Goal: Task Accomplishment & Management: Manage account settings

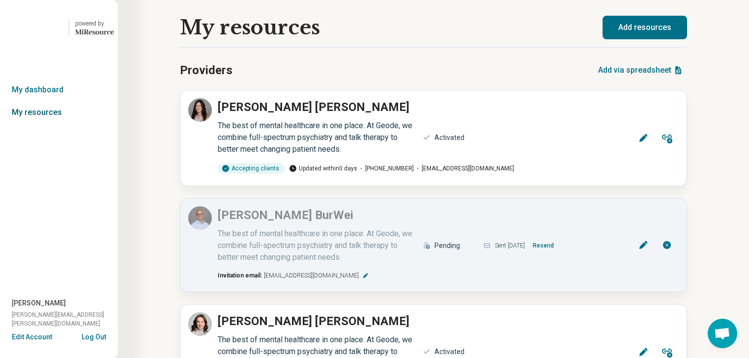
click at [63, 124] on link "My resources" at bounding box center [59, 112] width 118 height 23
click at [28, 101] on link "My dashboard" at bounding box center [59, 90] width 118 height 23
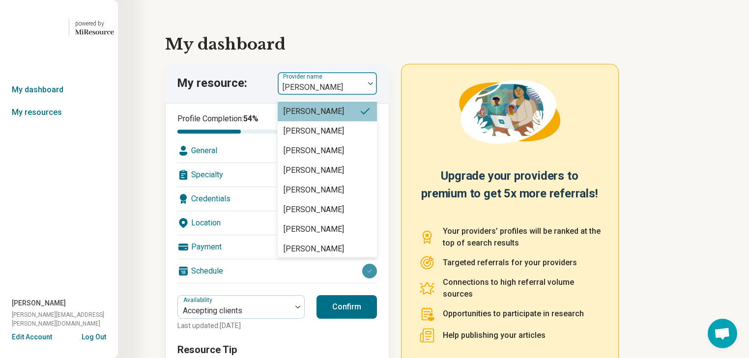
click at [373, 85] on img at bounding box center [370, 83] width 5 height 3
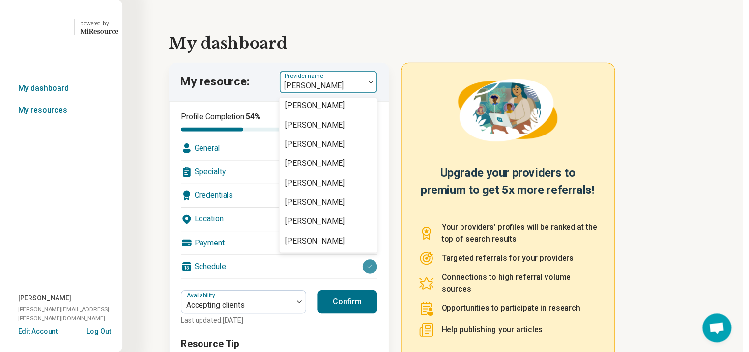
scroll to position [1925, 0]
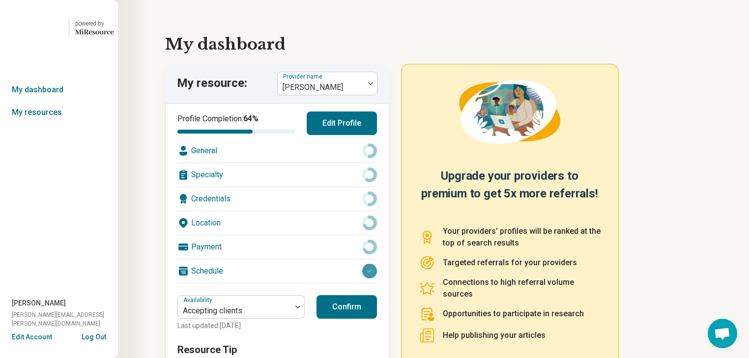
click at [285, 235] on div "Location" at bounding box center [276, 223] width 199 height 24
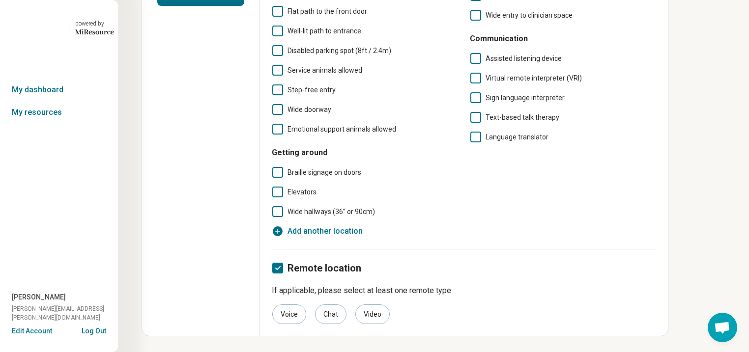
scroll to position [421, 0]
click at [283, 225] on icon "button" at bounding box center [278, 231] width 12 height 12
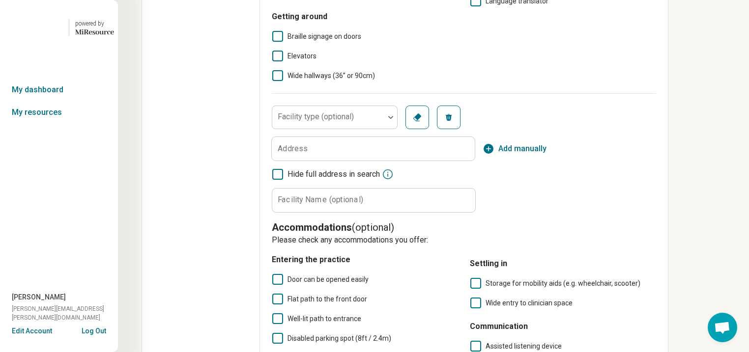
scroll to position [7, 0]
click at [307, 153] on label "Address" at bounding box center [293, 149] width 30 height 8
click at [345, 161] on input "Address" at bounding box center [373, 149] width 203 height 24
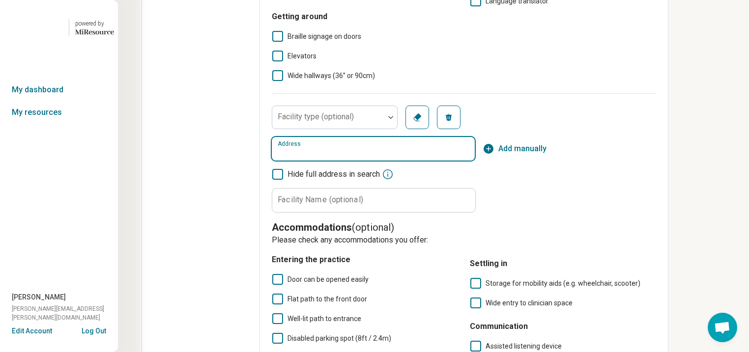
drag, startPoint x: 344, startPoint y: 271, endPoint x: 325, endPoint y: 276, distance: 19.7
click at [325, 161] on input "Address" at bounding box center [373, 149] width 203 height 24
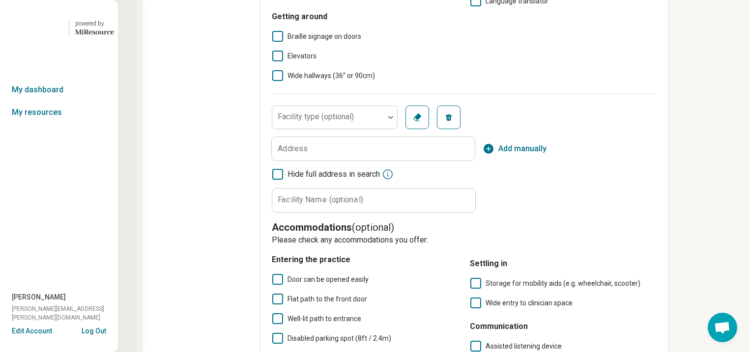
click at [307, 153] on label "Address" at bounding box center [293, 149] width 30 height 8
click at [318, 161] on input "Address" at bounding box center [373, 149] width 203 height 24
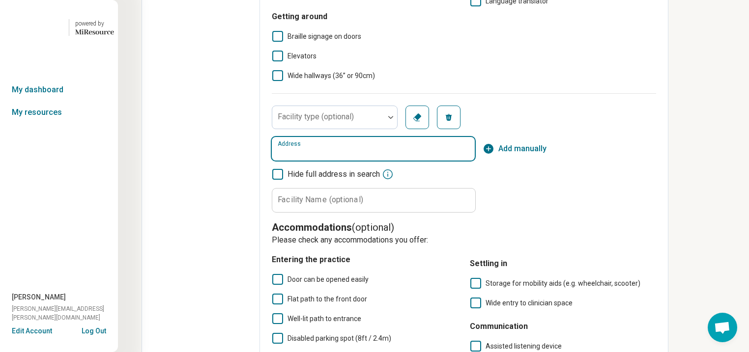
paste input "**********"
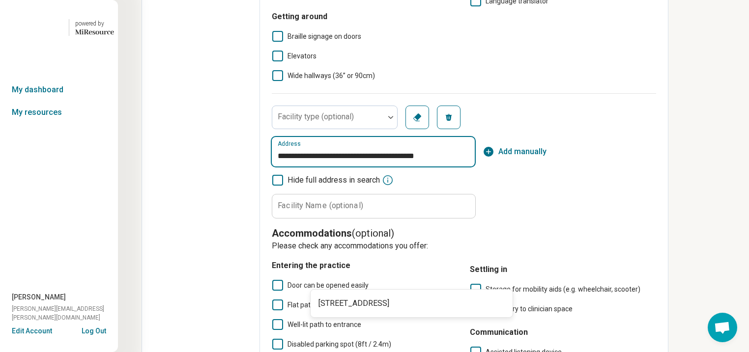
scroll to position [0, 12]
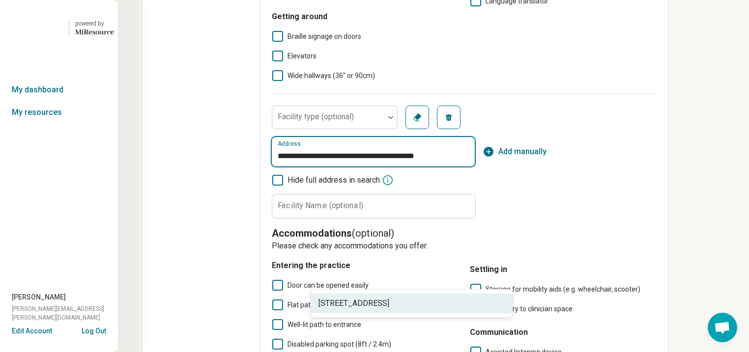
click at [470, 307] on span "[STREET_ADDRESS]" at bounding box center [413, 304] width 190 height 12
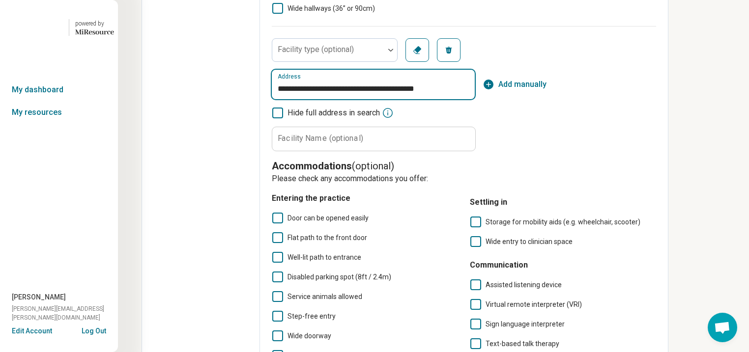
scroll to position [500, 0]
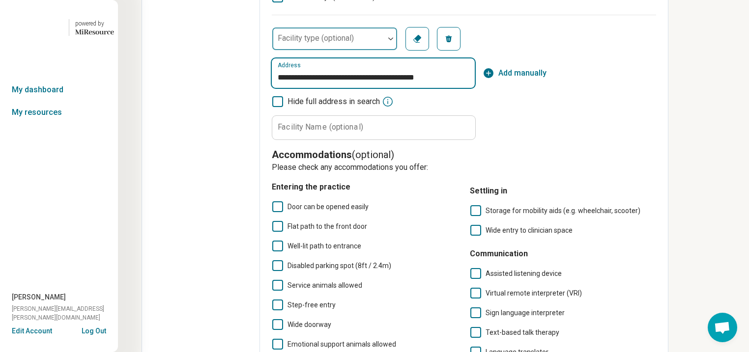
type input "**********"
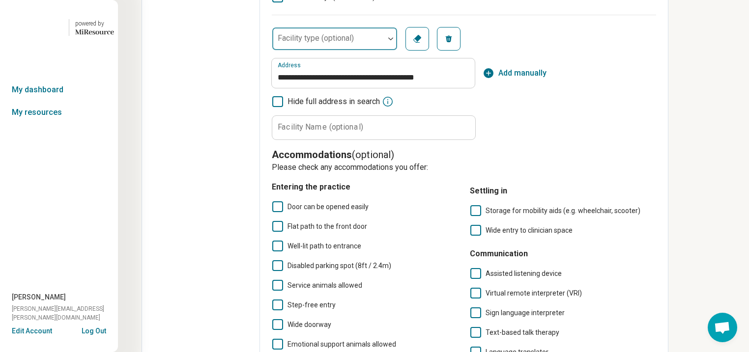
click at [393, 40] on img at bounding box center [390, 38] width 5 height 3
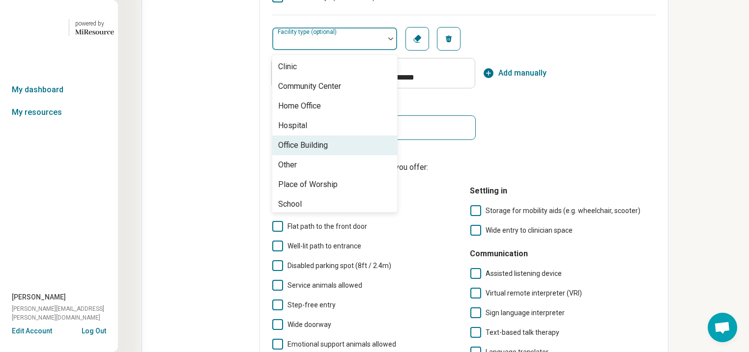
drag, startPoint x: 360, startPoint y: 273, endPoint x: 367, endPoint y: 269, distance: 8.8
click at [328, 151] on div "Office Building" at bounding box center [303, 145] width 50 height 12
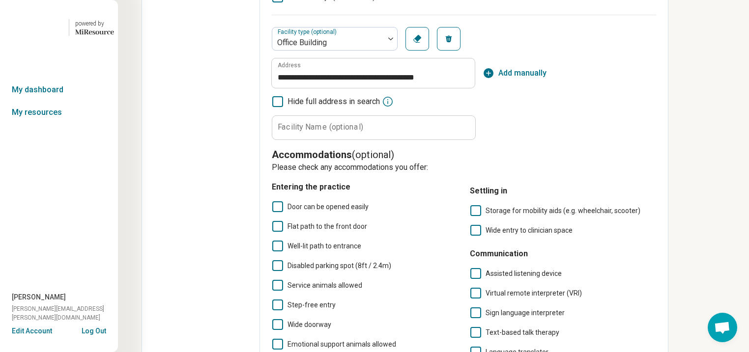
click at [602, 140] on div "**********" at bounding box center [464, 83] width 384 height 113
click at [363, 131] on label "Facility Name (optional)" at bounding box center [320, 127] width 85 height 8
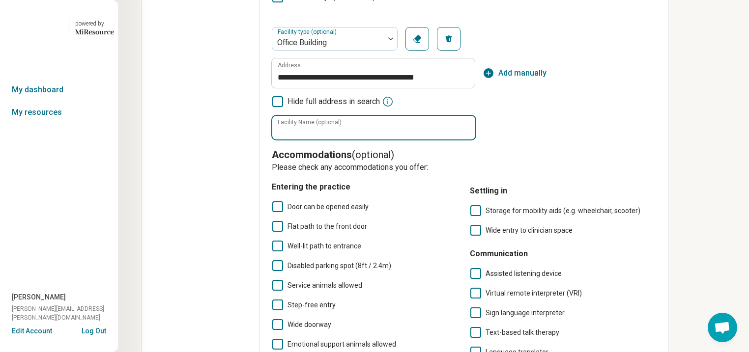
click at [388, 139] on input "Facility Name (optional)" at bounding box center [373, 128] width 203 height 24
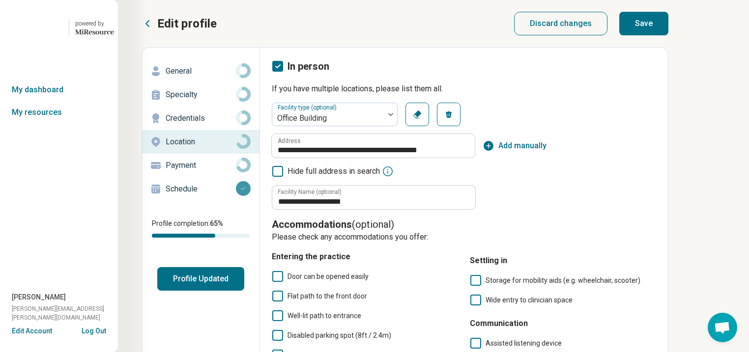
type input "**********"
click at [668, 33] on button "Save" at bounding box center [643, 24] width 49 height 24
click at [244, 291] on button "Profile Updated" at bounding box center [200, 279] width 87 height 24
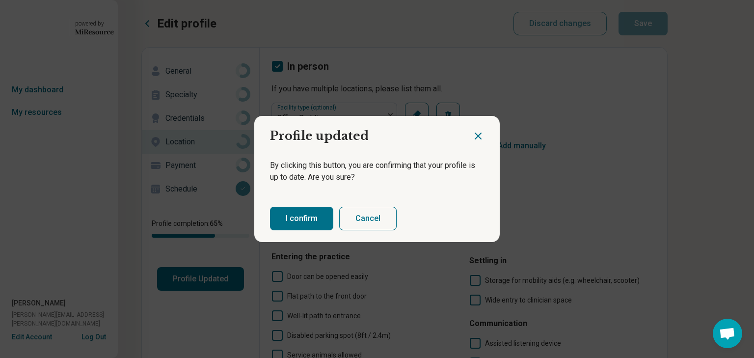
click at [299, 226] on button "I confirm" at bounding box center [301, 219] width 63 height 24
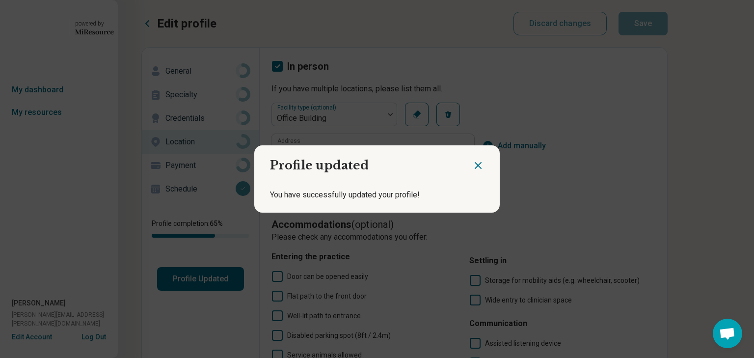
click at [475, 163] on icon "Close dialog" at bounding box center [478, 166] width 6 height 6
